Goal: Find specific page/section: Find specific page/section

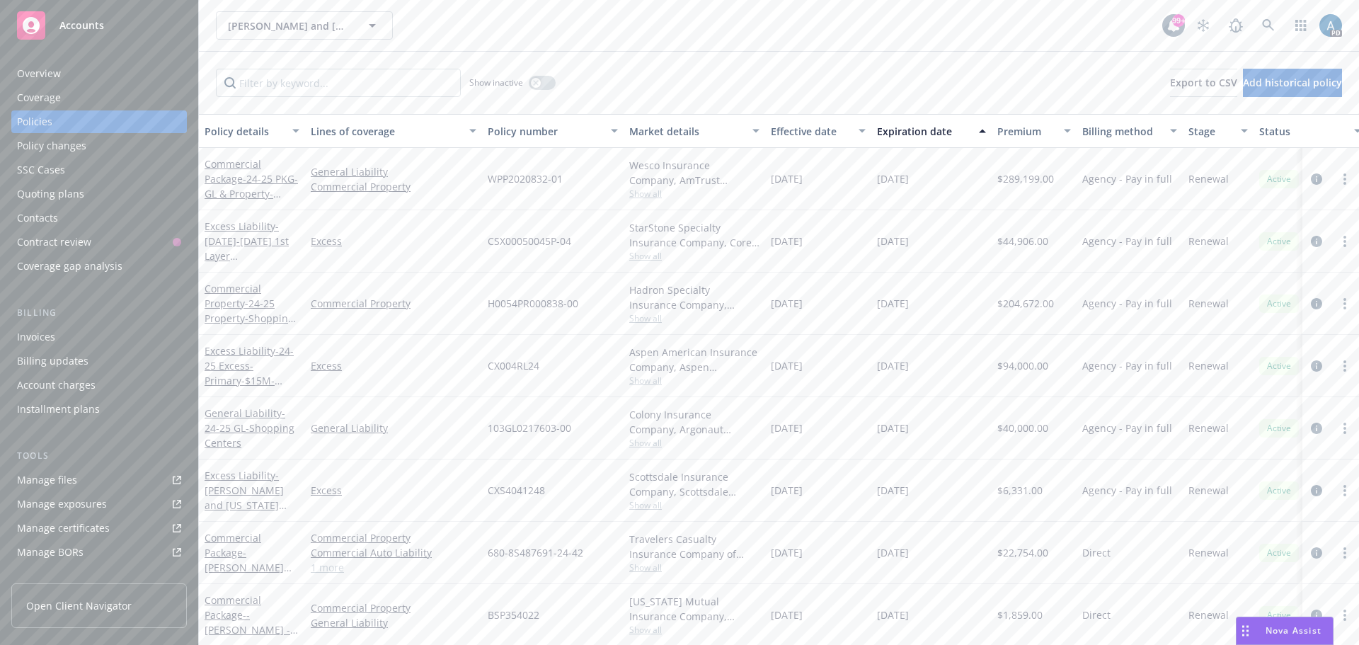
click at [100, 21] on span "Accounts" at bounding box center [81, 25] width 45 height 11
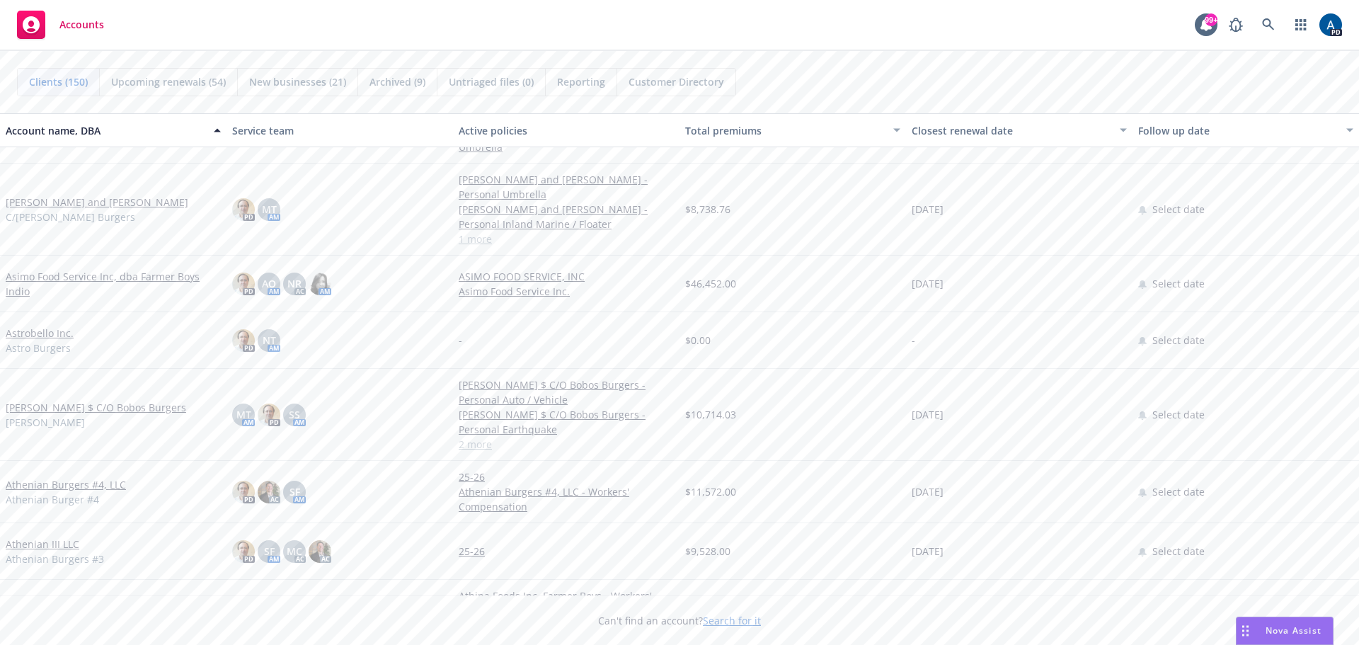
scroll to position [1203, 0]
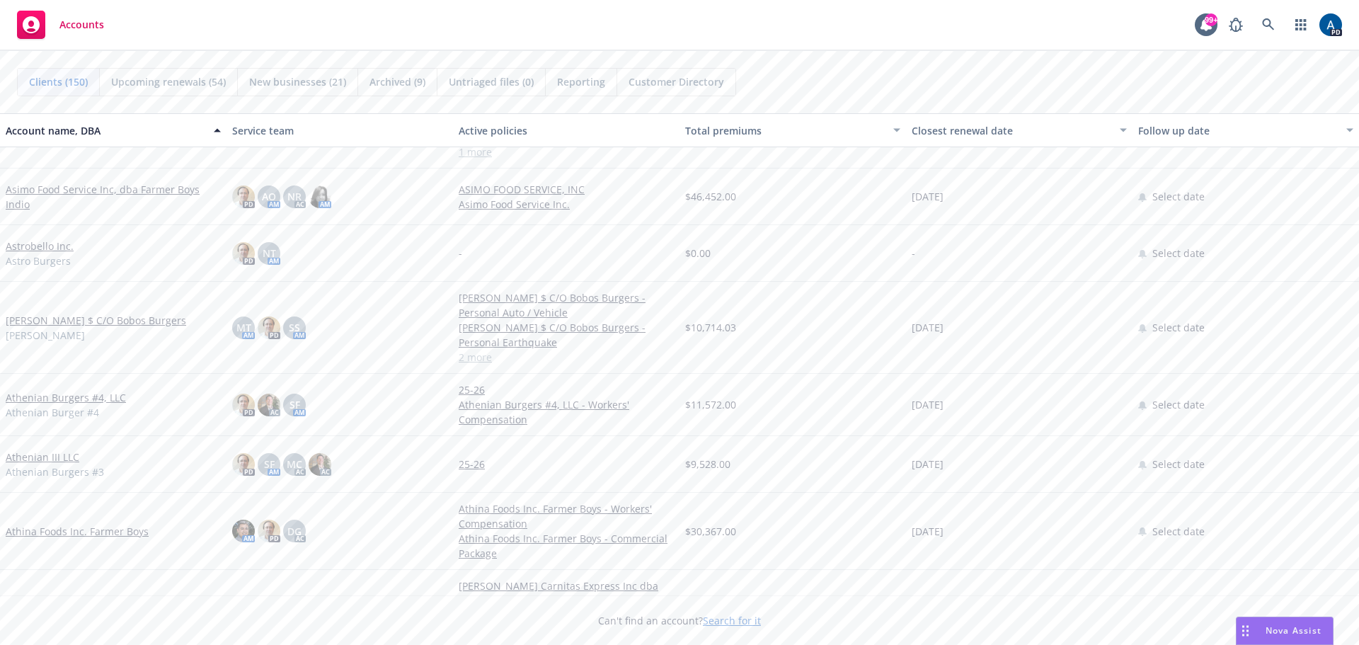
click at [59, 192] on link "Asimo Food Service Inc, dba Farmer Boys Indio" at bounding box center [113, 197] width 215 height 30
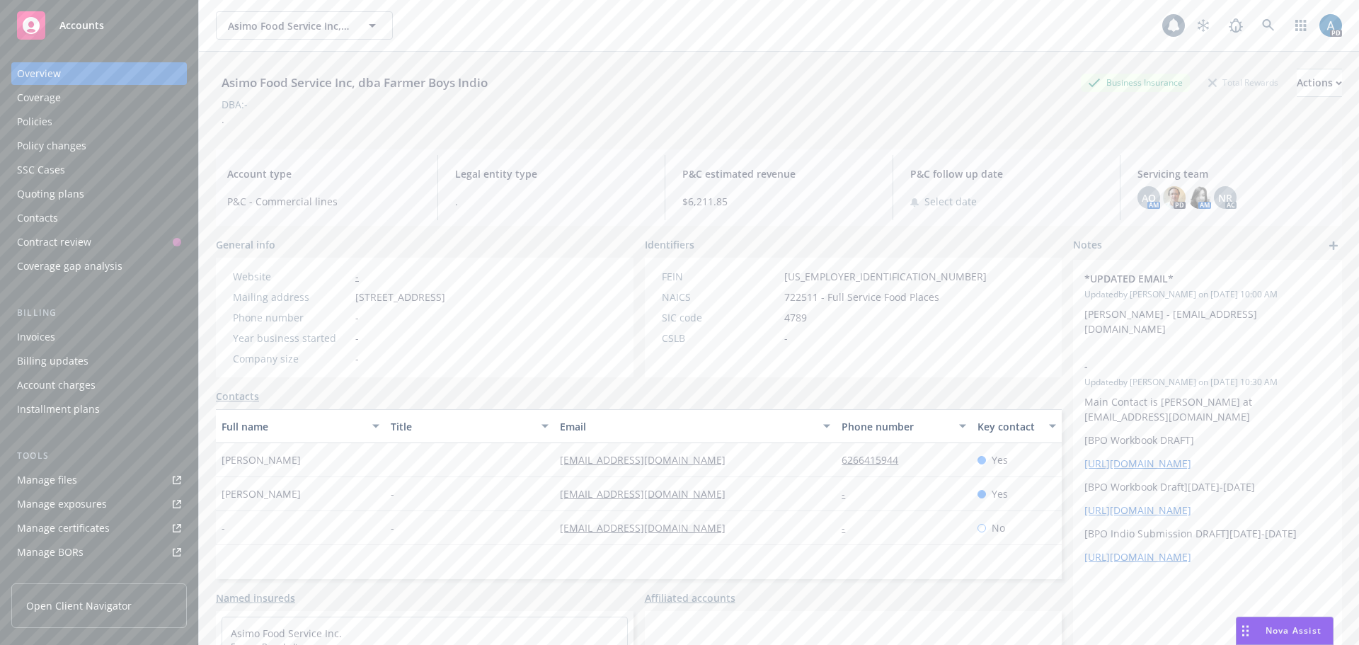
click at [33, 122] on div "Policies" at bounding box center [34, 121] width 35 height 23
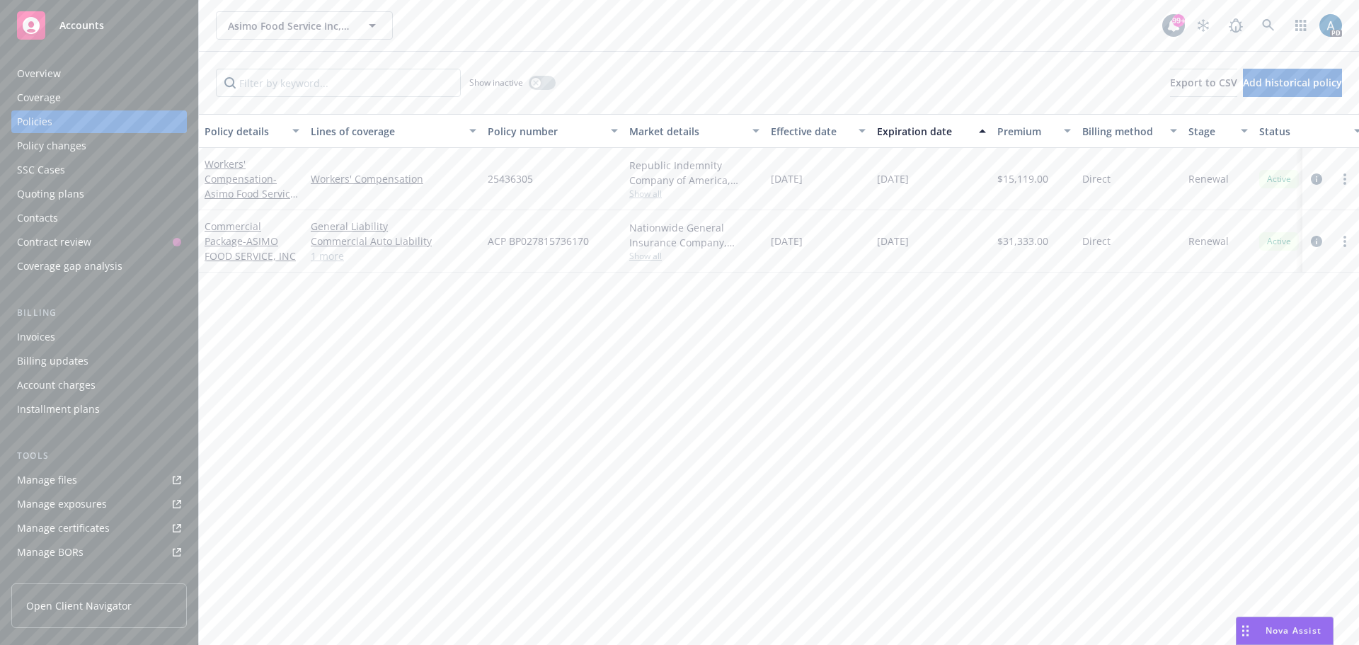
click at [91, 25] on span "Accounts" at bounding box center [81, 25] width 45 height 11
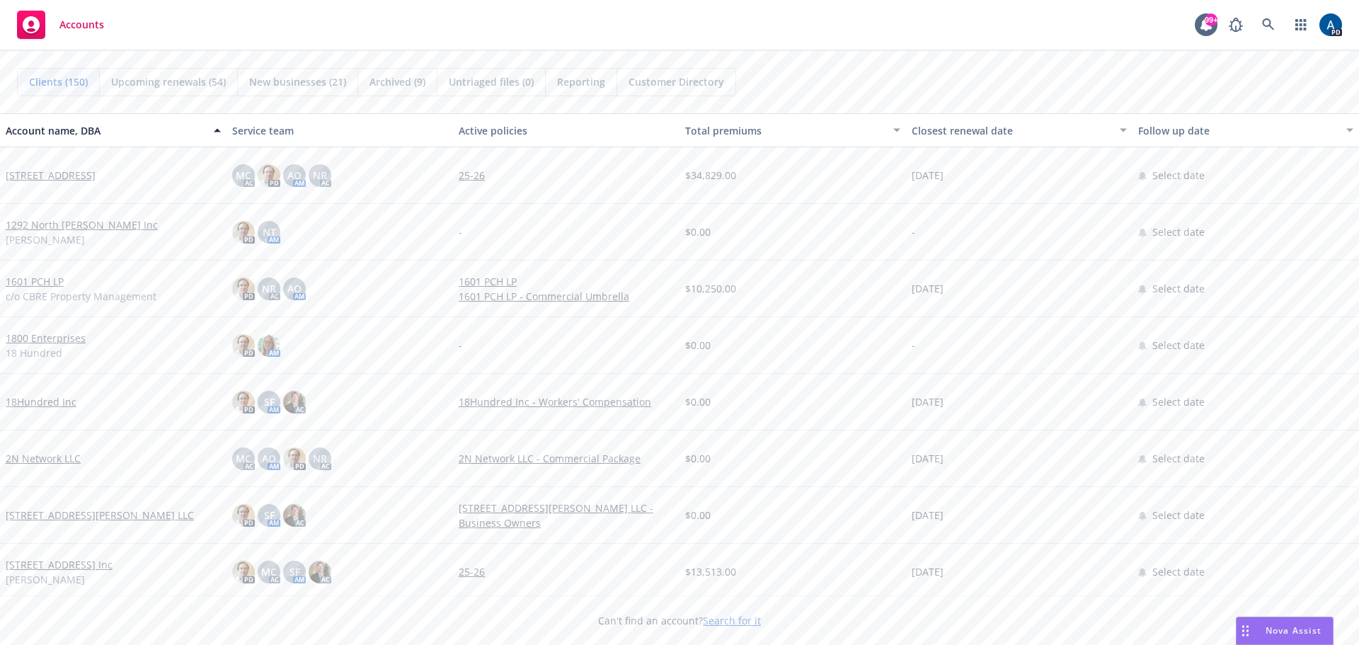
click at [948, 130] on div "Closest renewal date" at bounding box center [1011, 130] width 200 height 15
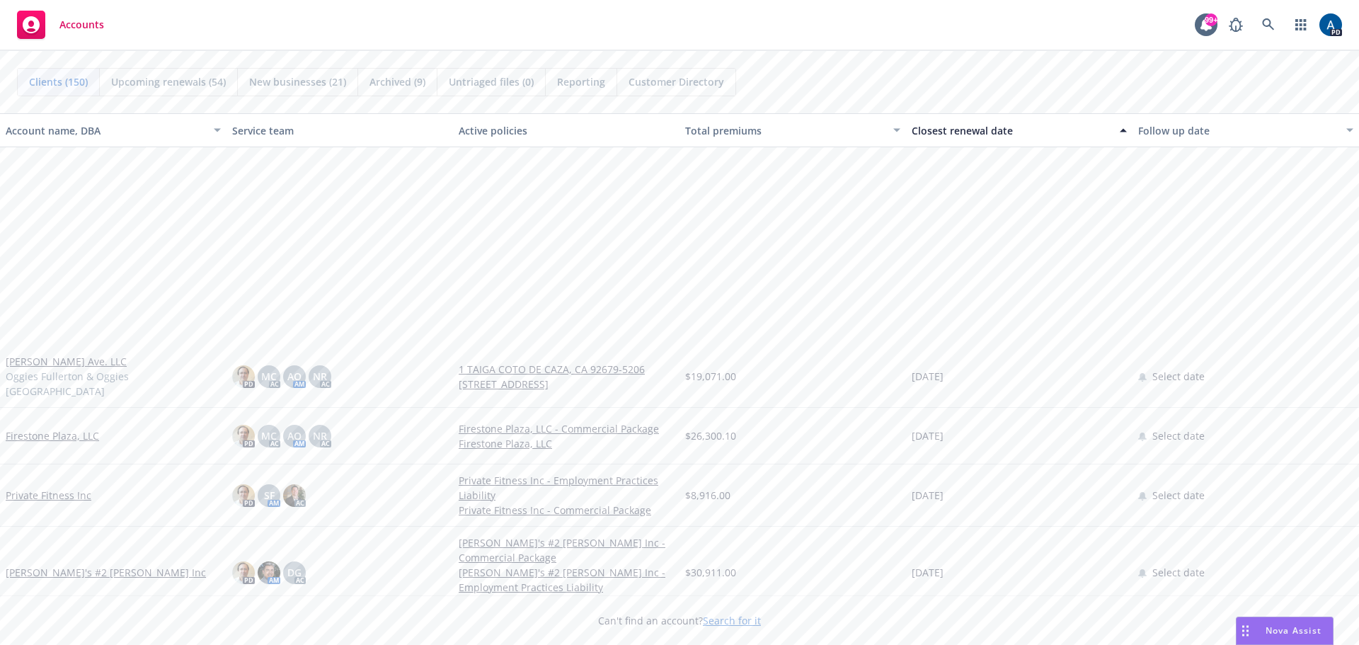
scroll to position [2689, 0]
